Goal: Information Seeking & Learning: Find specific page/section

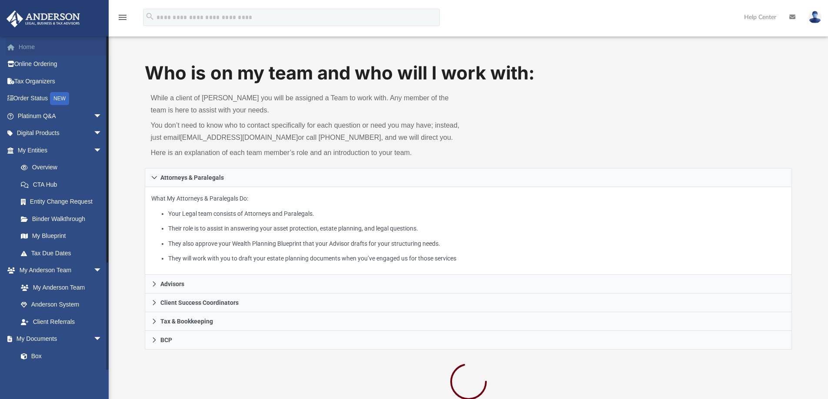
click at [31, 46] on link "Home" at bounding box center [60, 46] width 109 height 17
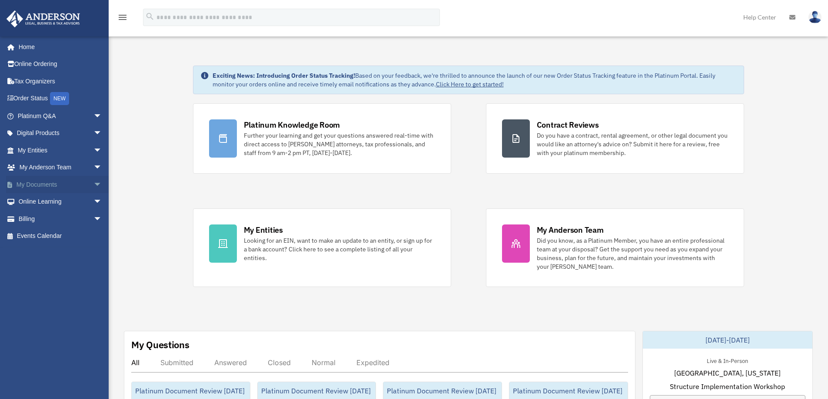
click at [93, 184] on span "arrow_drop_down" at bounding box center [101, 185] width 17 height 18
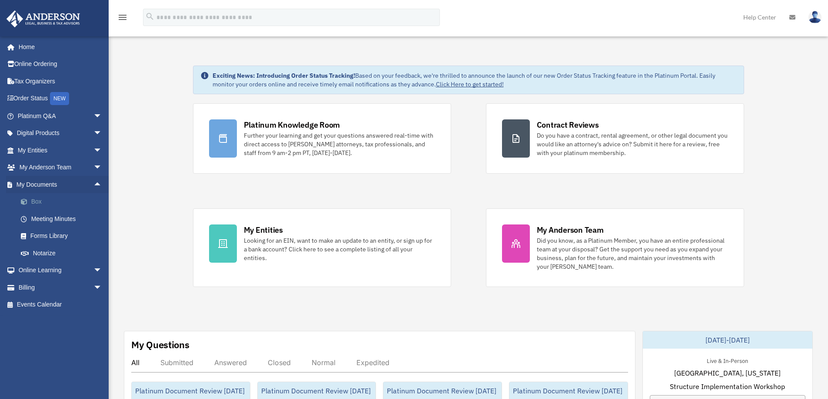
click at [48, 201] on link "Box" at bounding box center [63, 201] width 103 height 17
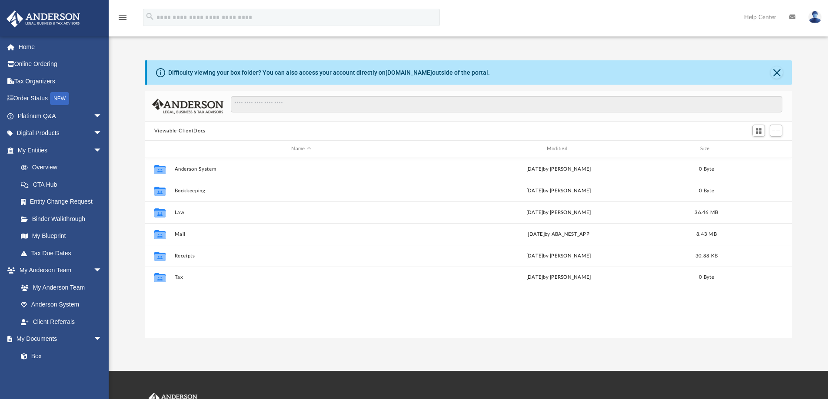
scroll to position [191, 641]
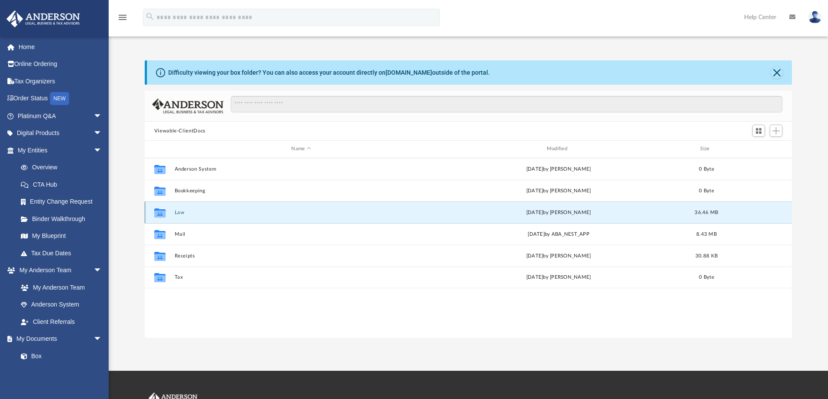
click at [186, 212] on button "Law" at bounding box center [300, 213] width 253 height 6
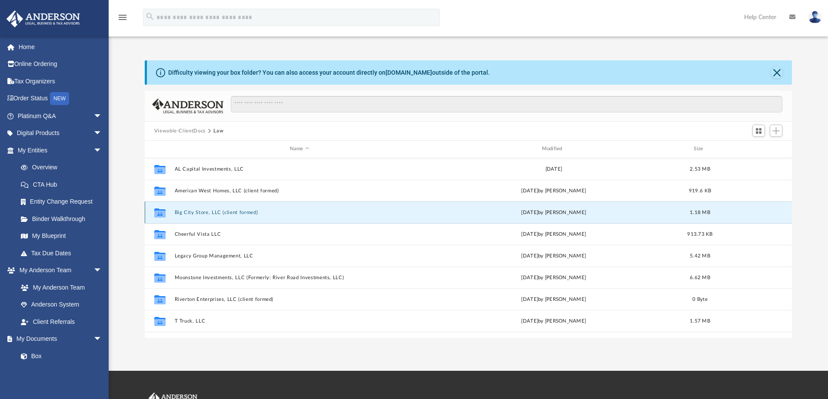
click at [186, 212] on button "Big City Store, LLC (client formed)" at bounding box center [299, 213] width 250 height 6
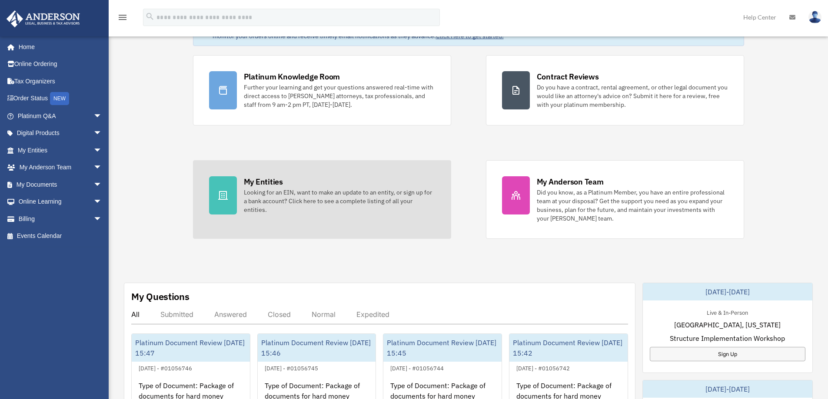
scroll to position [43, 0]
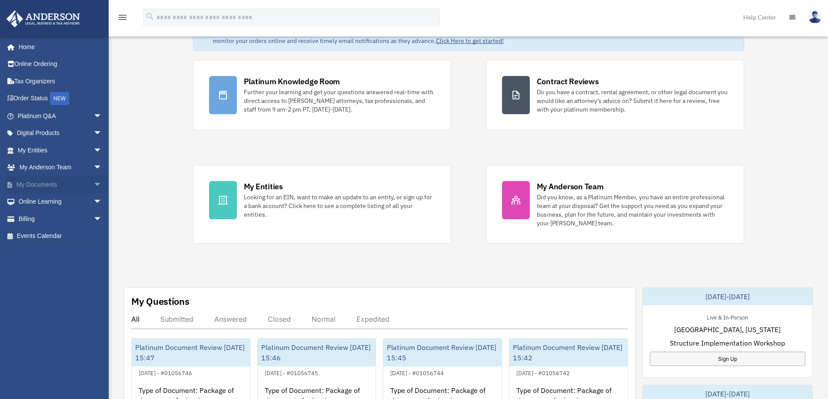
click at [83, 182] on link "My Documents arrow_drop_down" at bounding box center [60, 184] width 109 height 17
click at [93, 183] on span "arrow_drop_down" at bounding box center [101, 185] width 17 height 18
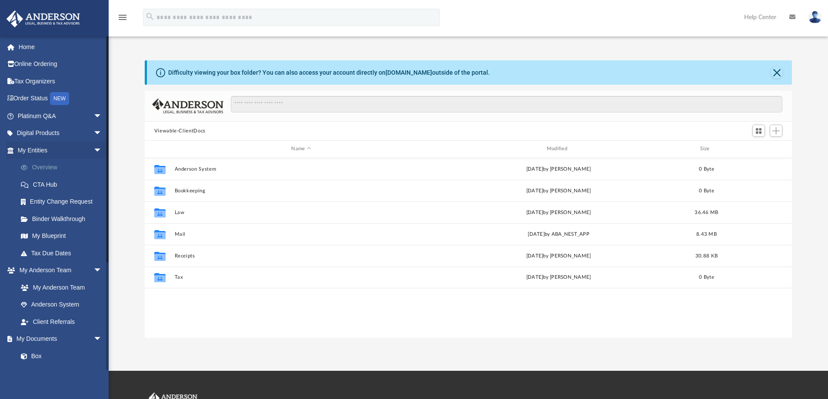
scroll to position [191, 641]
click at [93, 150] on span "arrow_drop_down" at bounding box center [101, 151] width 17 height 18
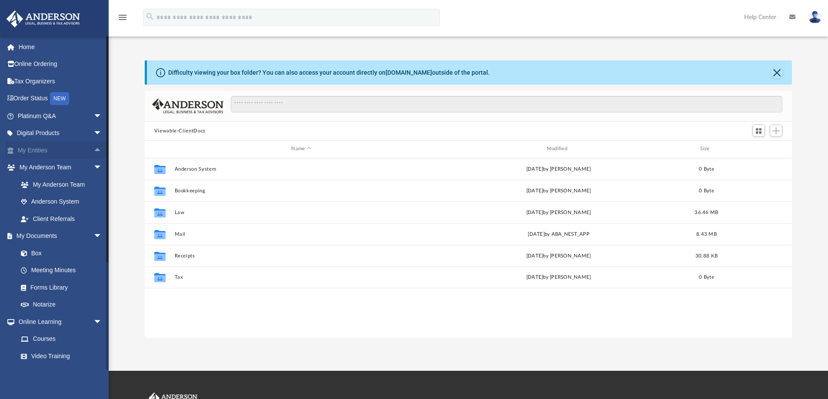
click at [93, 150] on span "arrow_drop_up" at bounding box center [101, 151] width 17 height 18
click at [93, 333] on span "arrow_drop_down" at bounding box center [101, 340] width 17 height 18
click at [47, 336] on link "My Documents arrow_drop_up" at bounding box center [60, 339] width 109 height 17
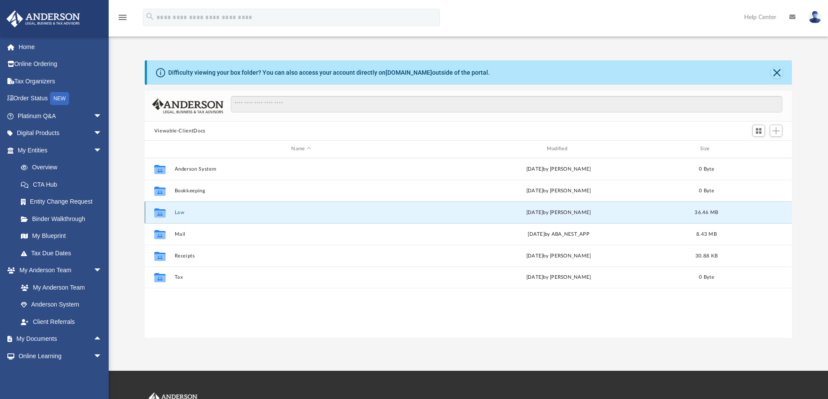
click at [179, 214] on button "Law" at bounding box center [300, 213] width 253 height 6
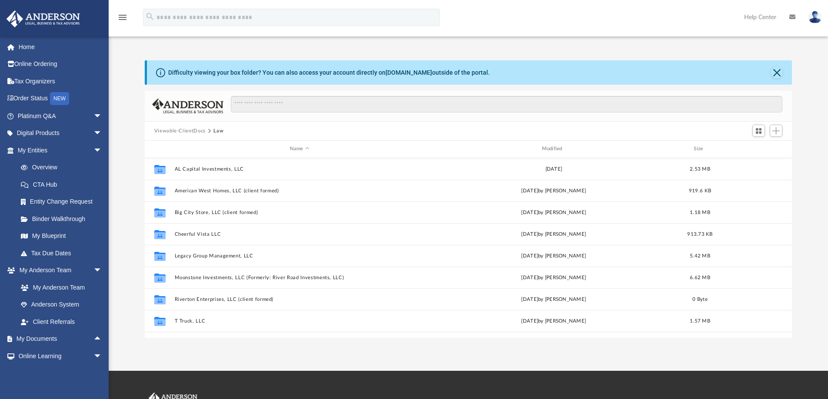
click at [193, 131] on button "Viewable-ClientDocs" at bounding box center [179, 131] width 51 height 8
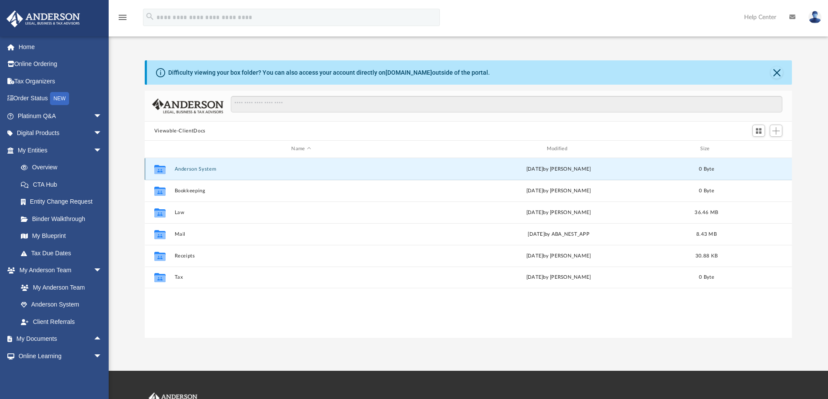
click at [202, 171] on button "Anderson System" at bounding box center [300, 169] width 253 height 6
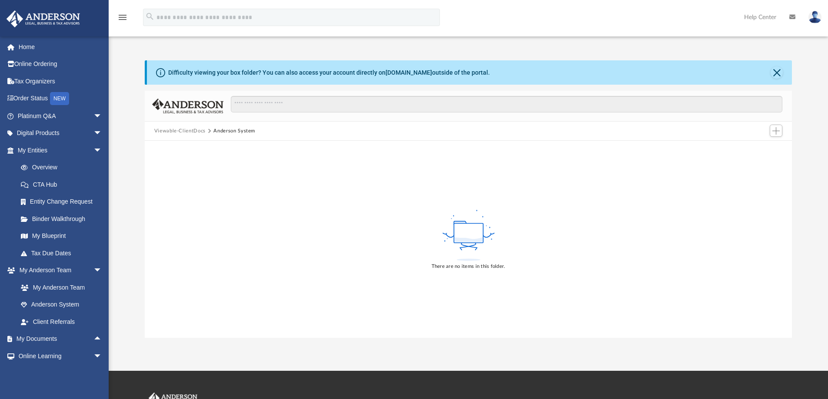
click at [202, 171] on div "There are no items in this folder." at bounding box center [468, 239] width 647 height 197
click at [195, 129] on button "Viewable-ClientDocs" at bounding box center [179, 131] width 51 height 8
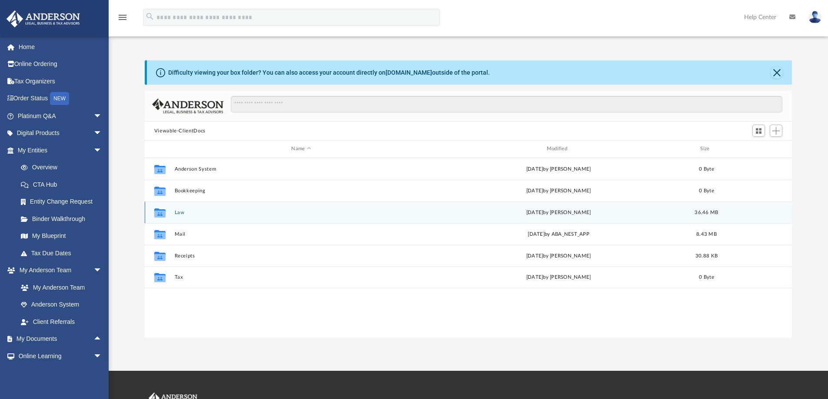
click at [179, 213] on button "Law" at bounding box center [300, 213] width 253 height 6
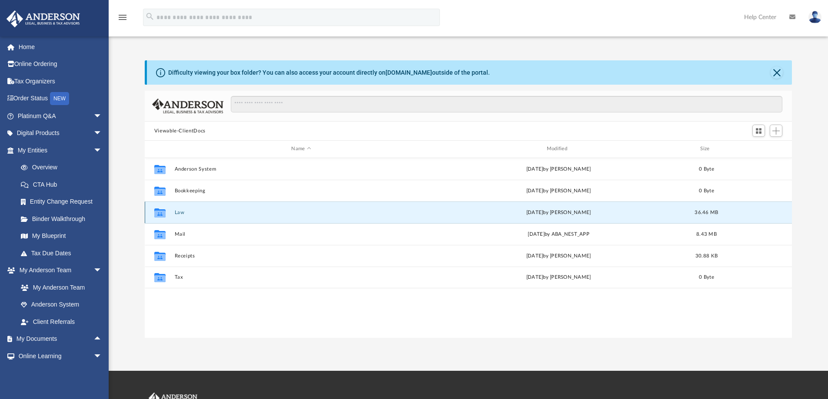
click at [179, 213] on button "Law" at bounding box center [300, 213] width 253 height 6
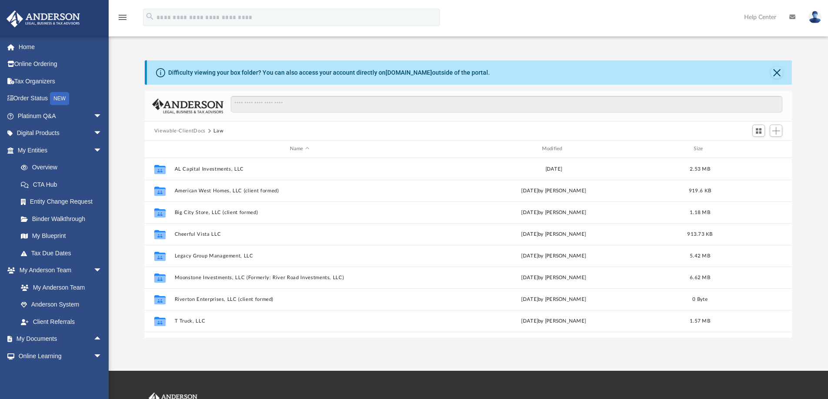
click at [189, 130] on button "Viewable-ClientDocs" at bounding box center [179, 131] width 51 height 8
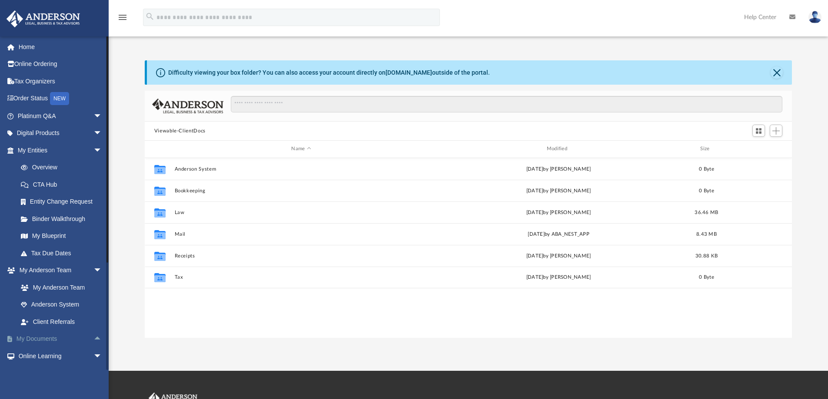
click at [70, 339] on link "My Documents arrow_drop_up" at bounding box center [60, 339] width 109 height 17
click at [51, 336] on link "My Documents arrow_drop_up" at bounding box center [60, 339] width 109 height 17
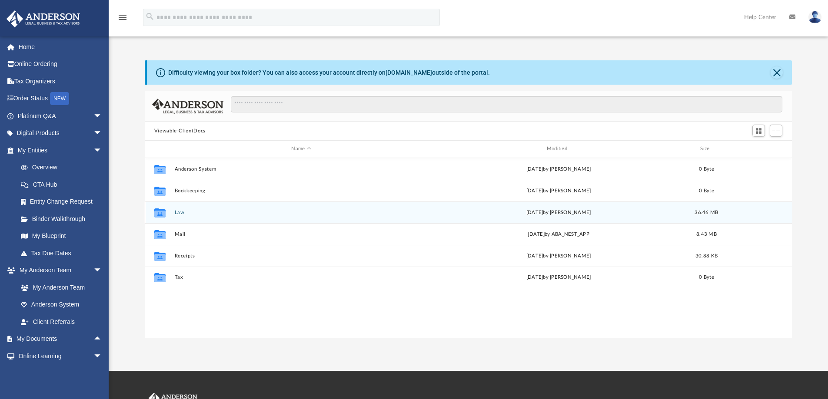
click at [173, 210] on div "Collaborated Folder Law Wed Jul 16 2025 by Emily Levy 36.46 MB" at bounding box center [468, 213] width 647 height 22
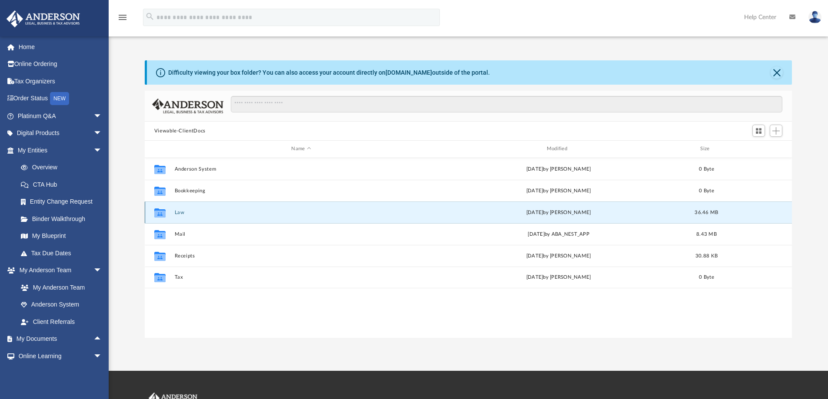
click at [174, 211] on button "Law" at bounding box center [300, 213] width 253 height 6
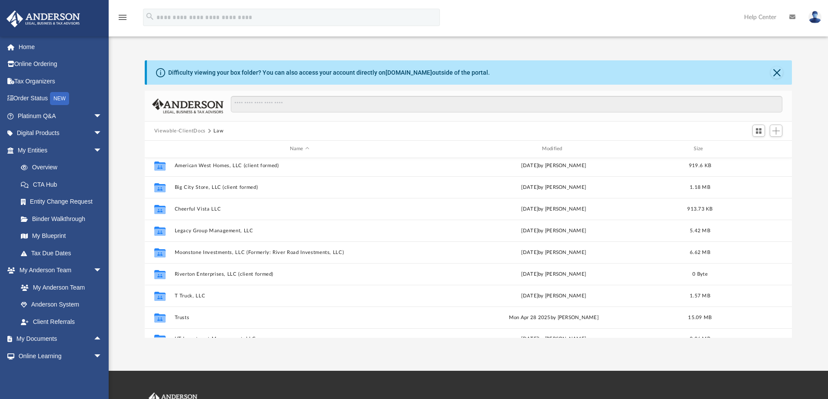
scroll to position [37, 0]
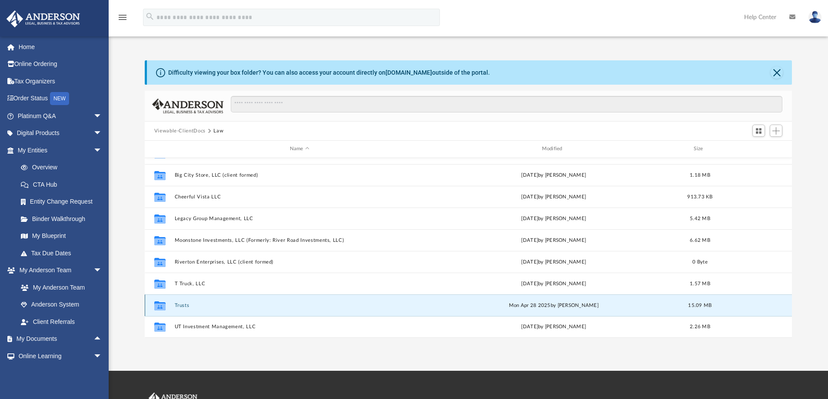
click at [183, 306] on button "Trusts" at bounding box center [299, 306] width 250 height 6
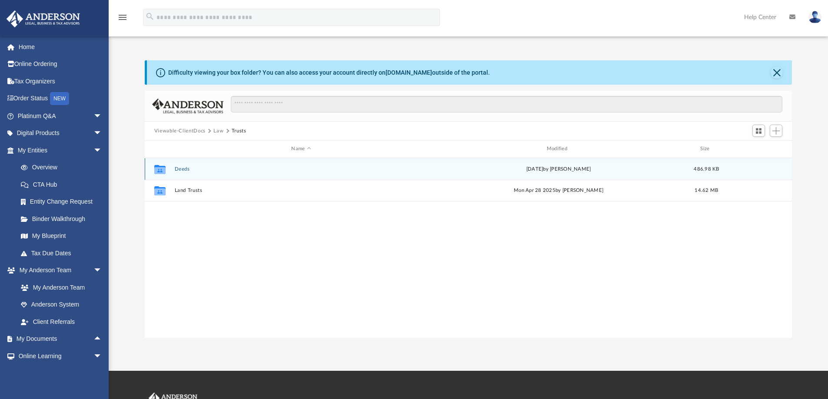
scroll to position [0, 0]
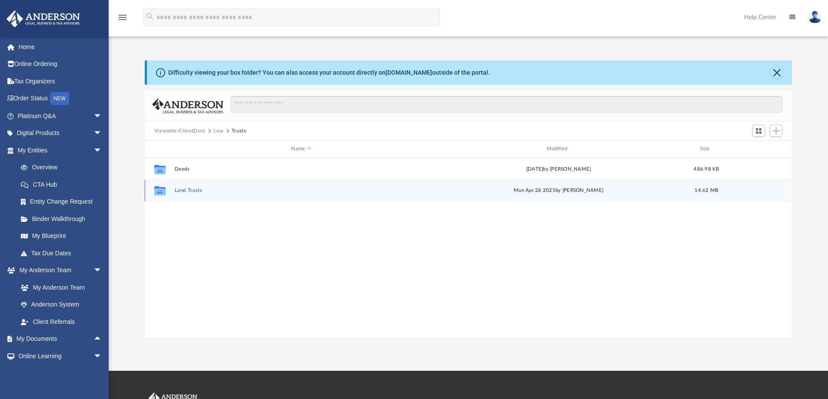
click at [185, 192] on button "Land Trusts" at bounding box center [300, 191] width 253 height 6
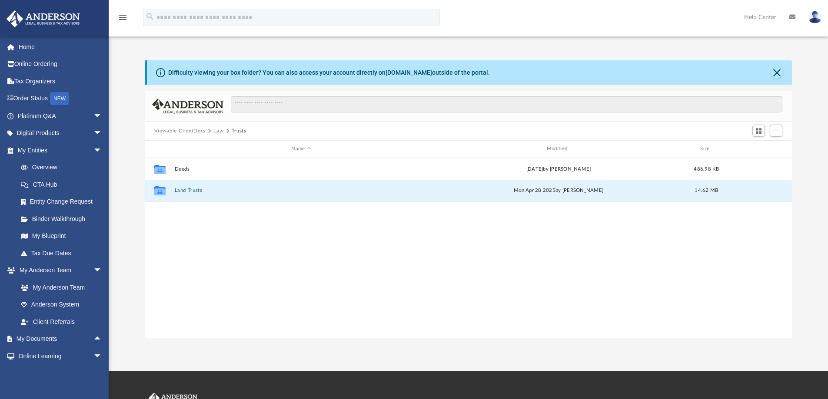
click at [185, 191] on button "Land Trusts" at bounding box center [300, 191] width 253 height 6
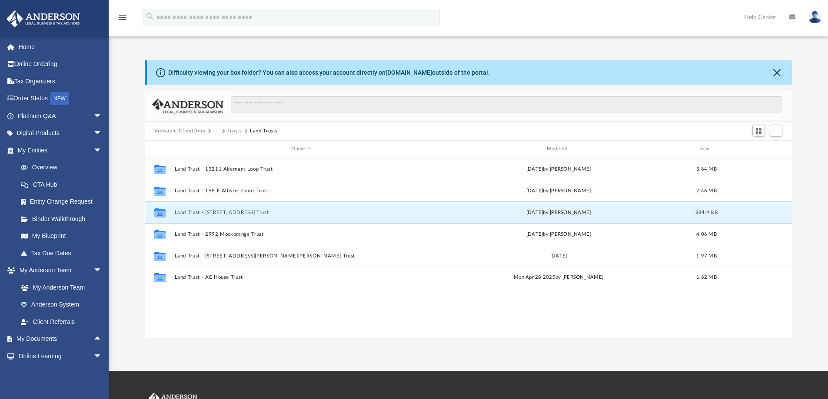
click at [195, 214] on button "Land Trust - 1982 W Golden Valley Drive Trust" at bounding box center [300, 213] width 253 height 6
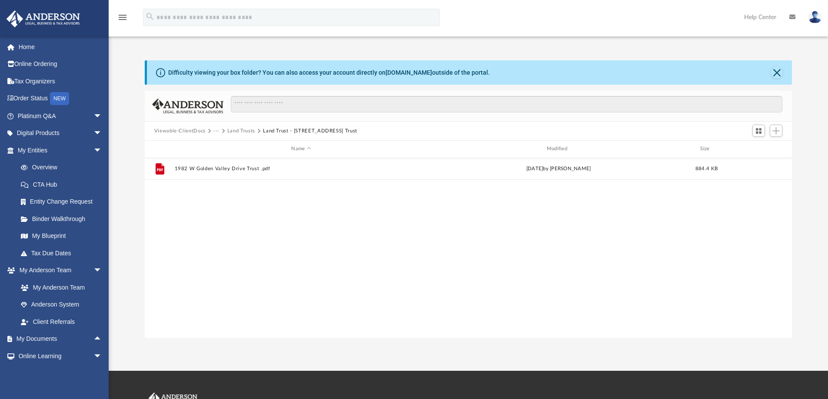
click at [244, 131] on button "Land Trusts" at bounding box center [241, 131] width 28 height 8
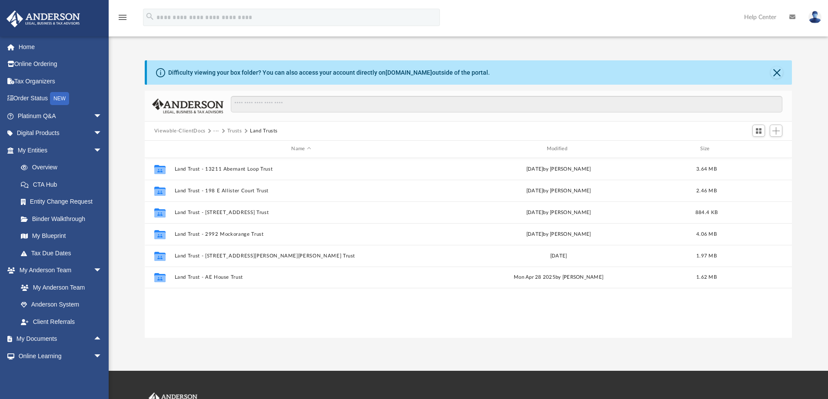
click at [230, 133] on button "Trusts" at bounding box center [234, 131] width 15 height 8
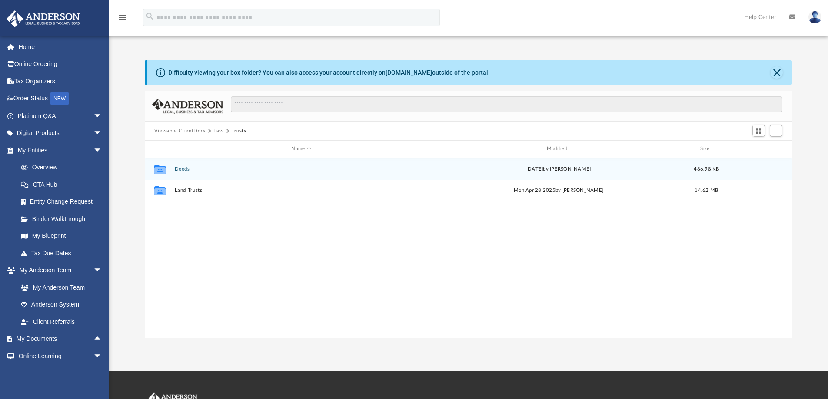
click at [185, 168] on button "Deeds" at bounding box center [300, 169] width 253 height 6
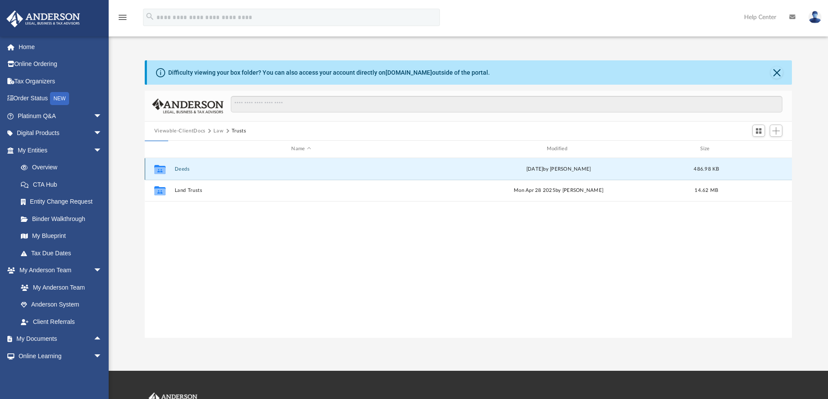
click at [185, 168] on button "Deeds" at bounding box center [300, 169] width 253 height 6
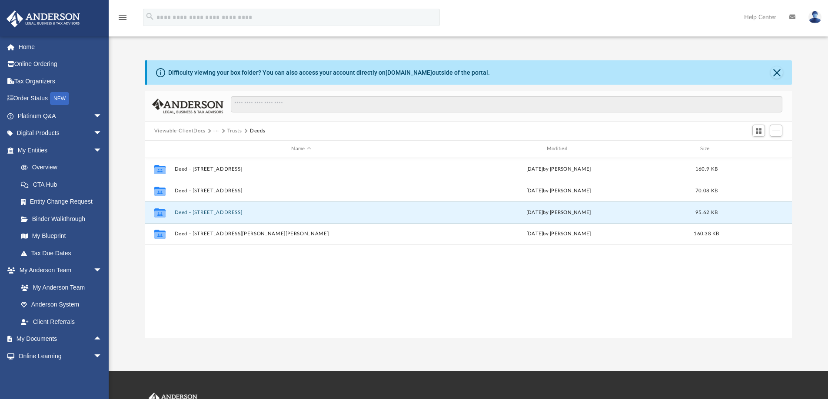
click at [228, 212] on button "Deed - 1982 West Golden Valley Drive" at bounding box center [300, 213] width 253 height 6
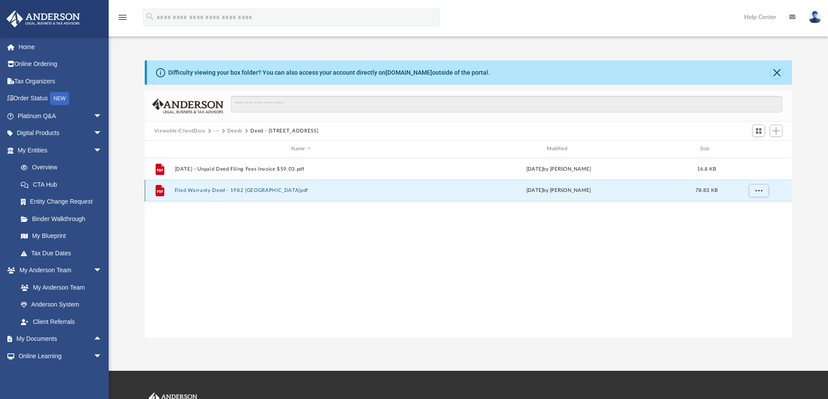
click at [281, 190] on button "Filed Warranty Deed - 1982 West Golden Valley Drive.pdf" at bounding box center [300, 191] width 253 height 6
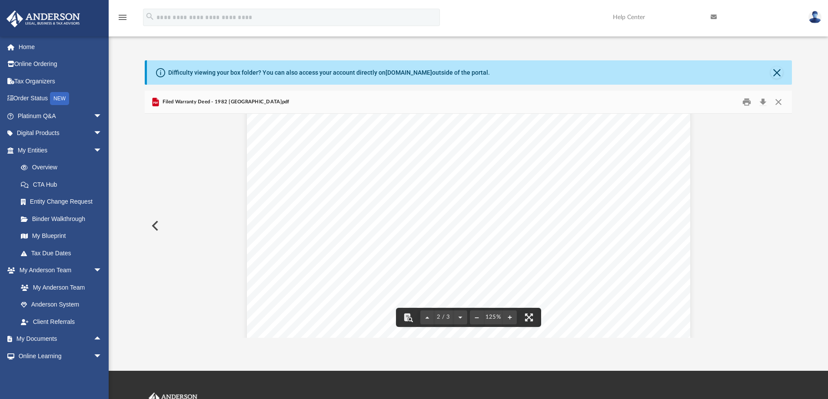
scroll to position [710, 0]
click at [161, 227] on button "Preview" at bounding box center [154, 226] width 19 height 24
